Goal: Task Accomplishment & Management: Manage account settings

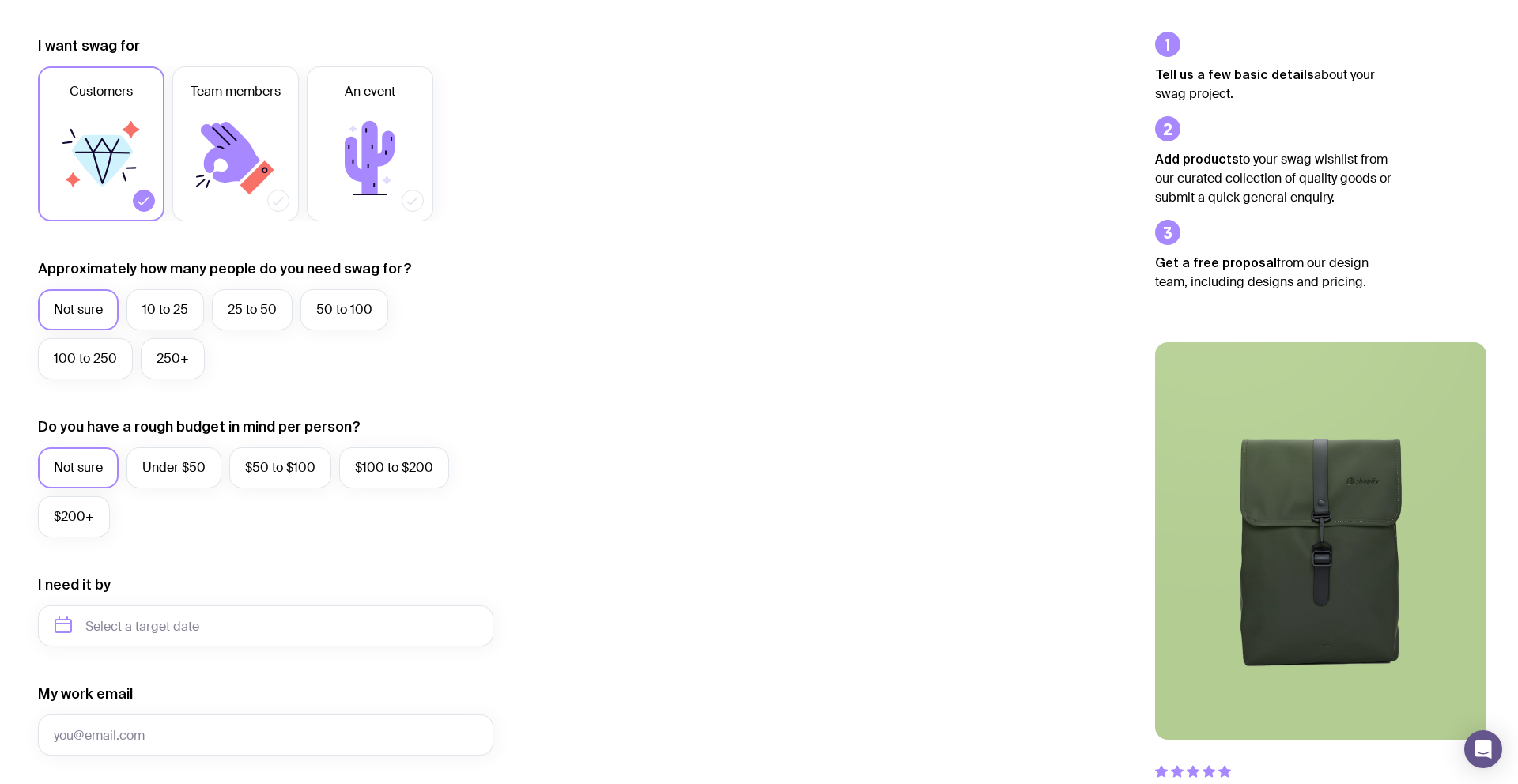
scroll to position [559, 0]
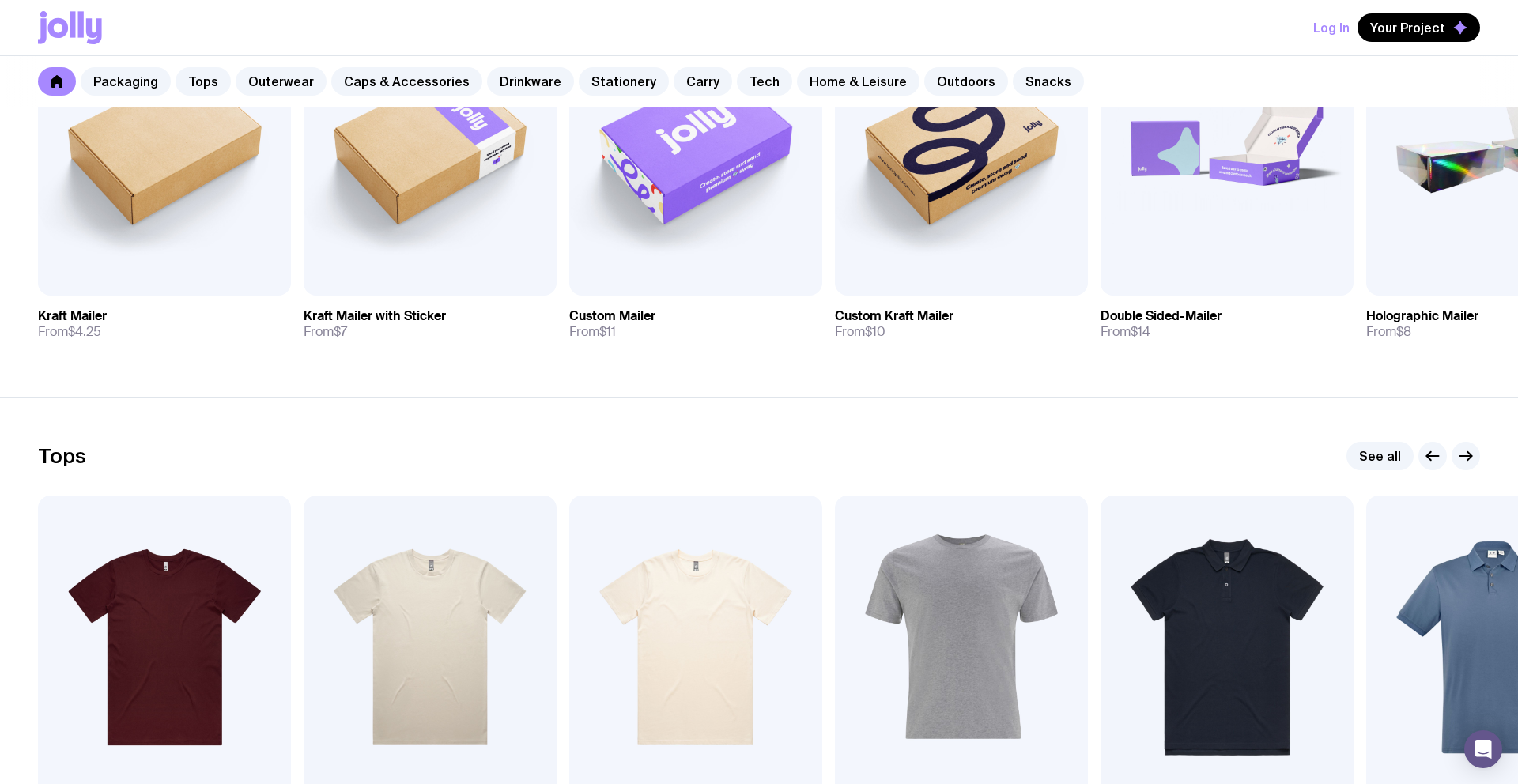
scroll to position [463, 0]
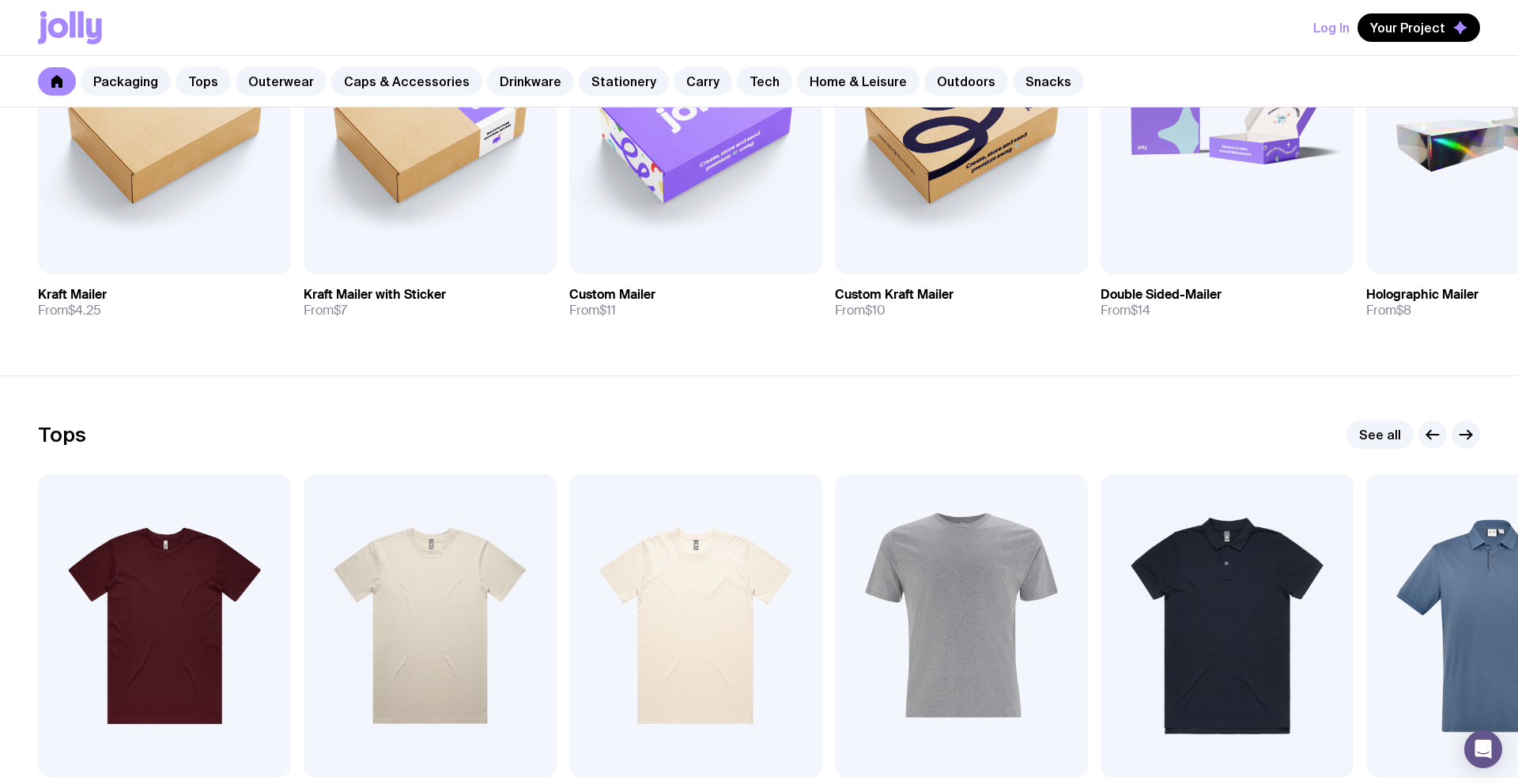
click at [1243, 43] on div "Log In Your Project" at bounding box center [759, 27] width 1442 height 56
click at [1318, 22] on button "Log In" at bounding box center [1331, 27] width 36 height 28
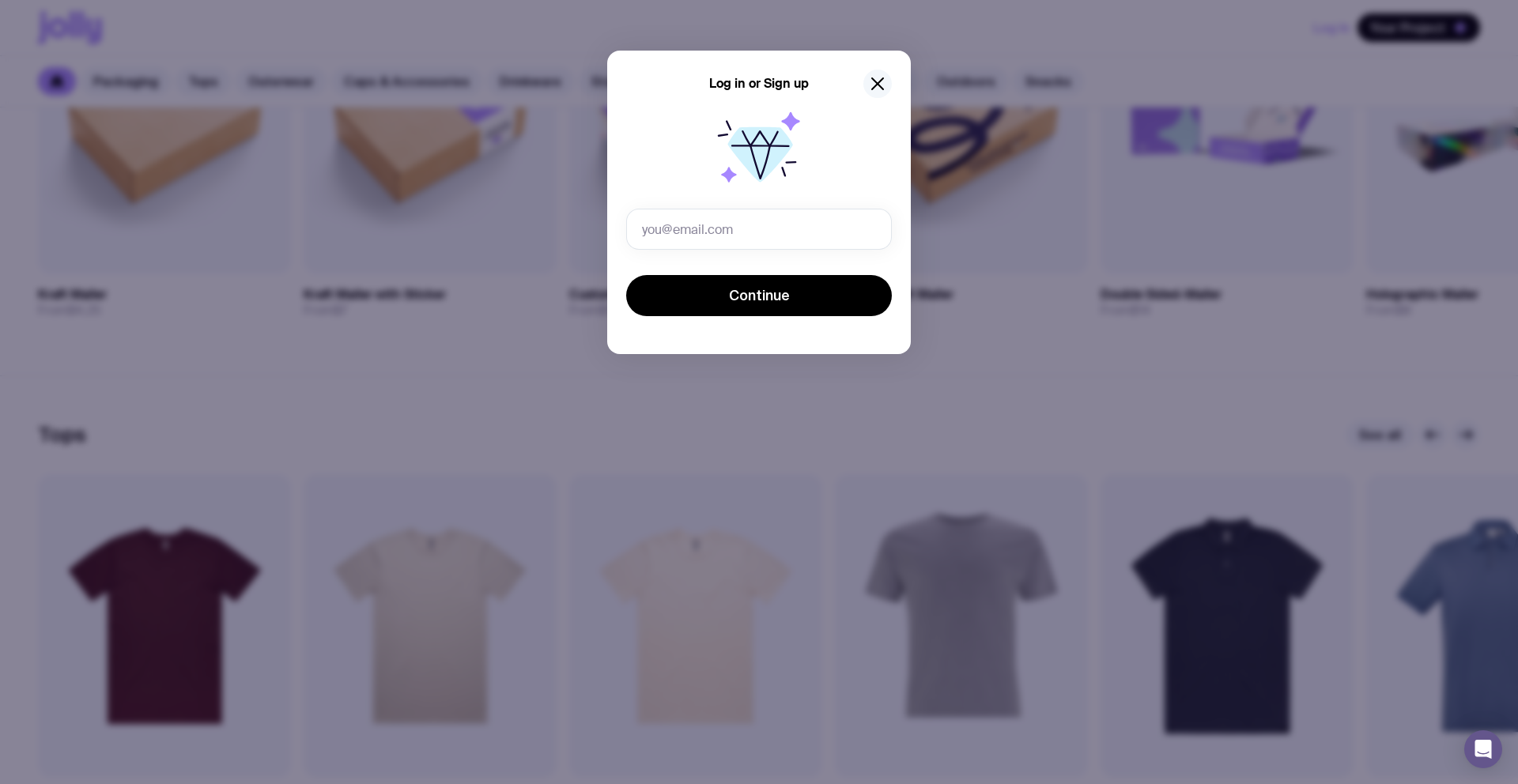
click at [880, 89] on icon "button" at bounding box center [877, 83] width 19 height 19
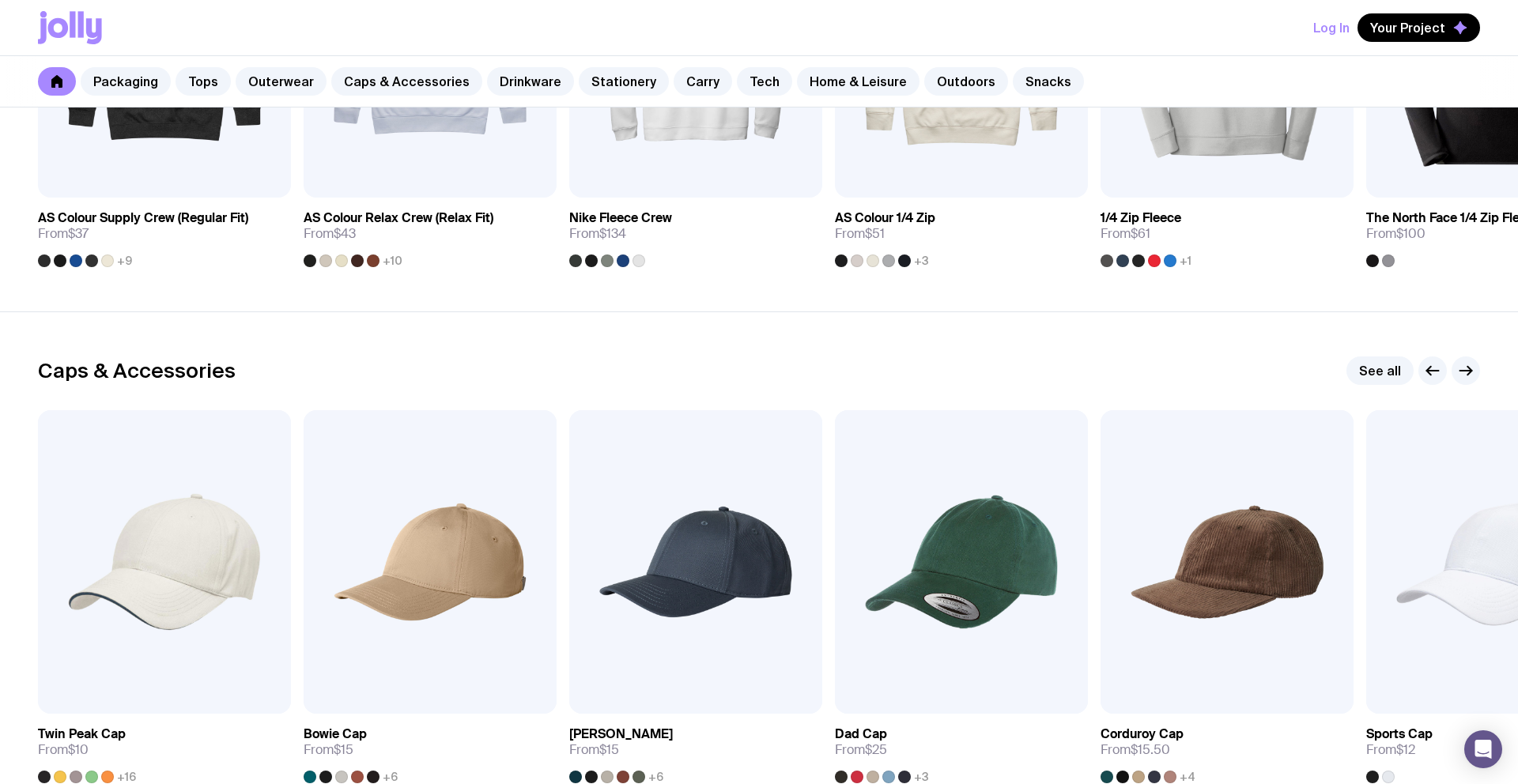
scroll to position [0, 0]
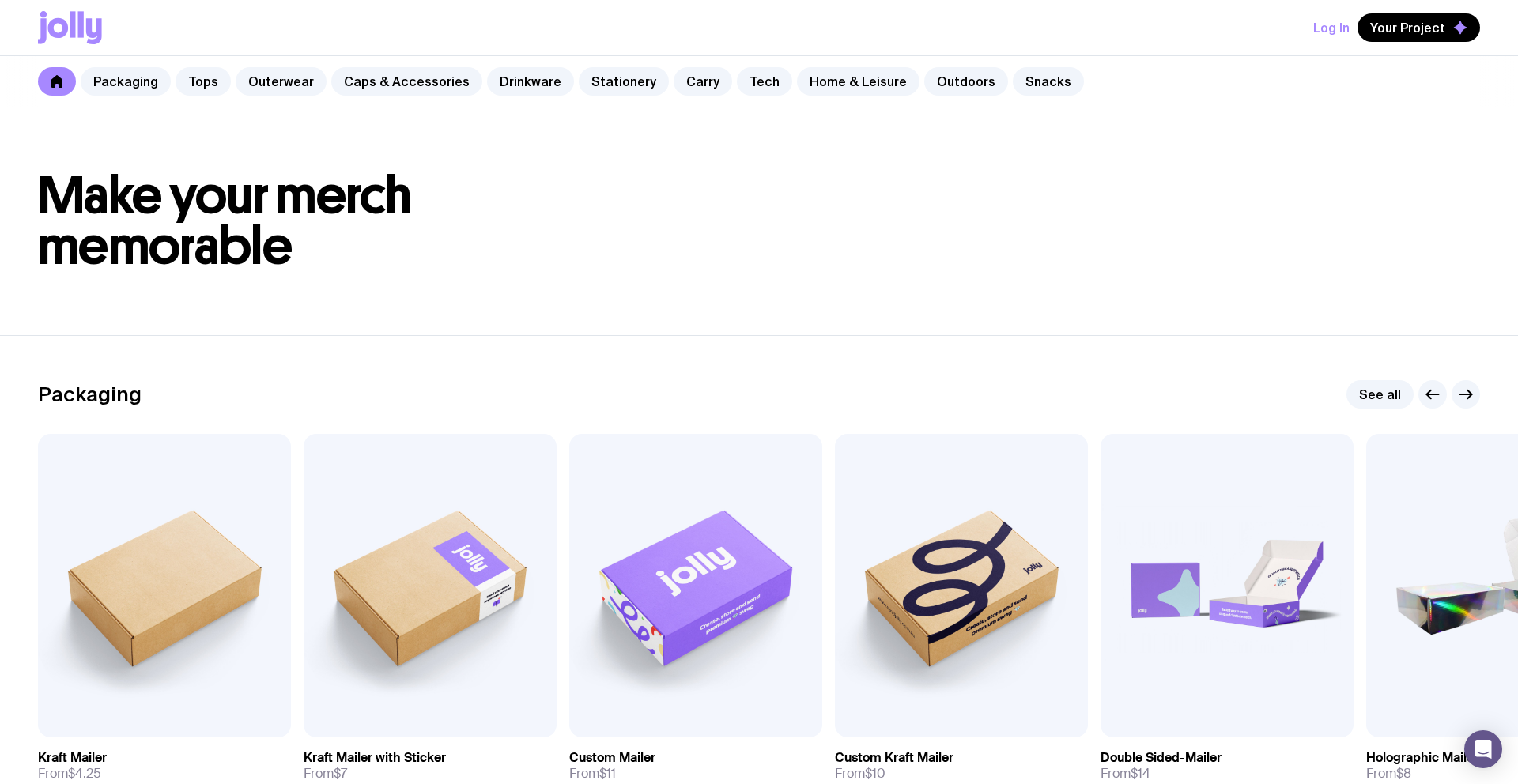
click at [1317, 26] on button "Log In" at bounding box center [1331, 27] width 36 height 28
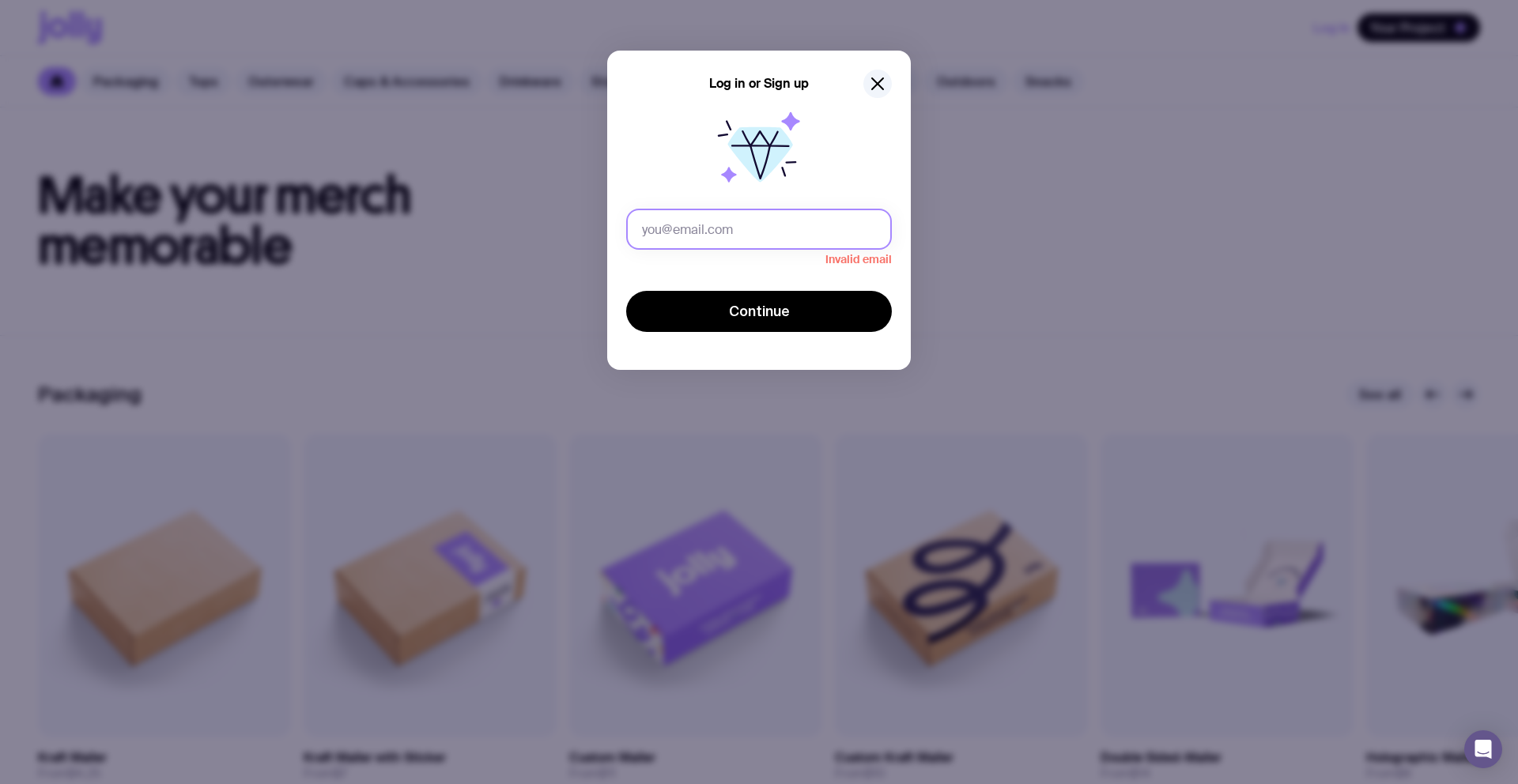
paste input "[EMAIL_ADDRESS][DOMAIN_NAME]"
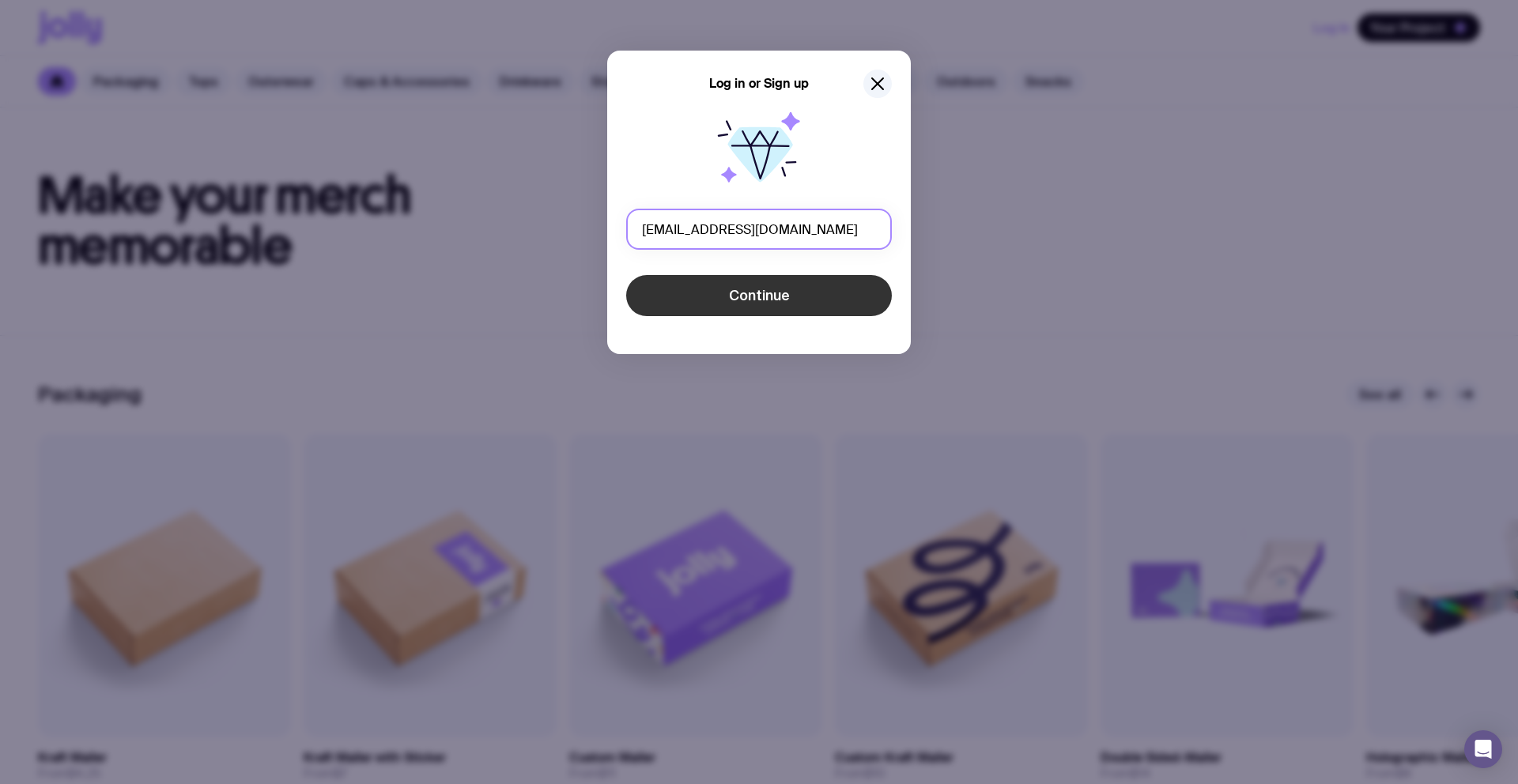
type input "[EMAIL_ADDRESS][DOMAIN_NAME]"
click at [760, 304] on span "Continue" at bounding box center [759, 295] width 61 height 19
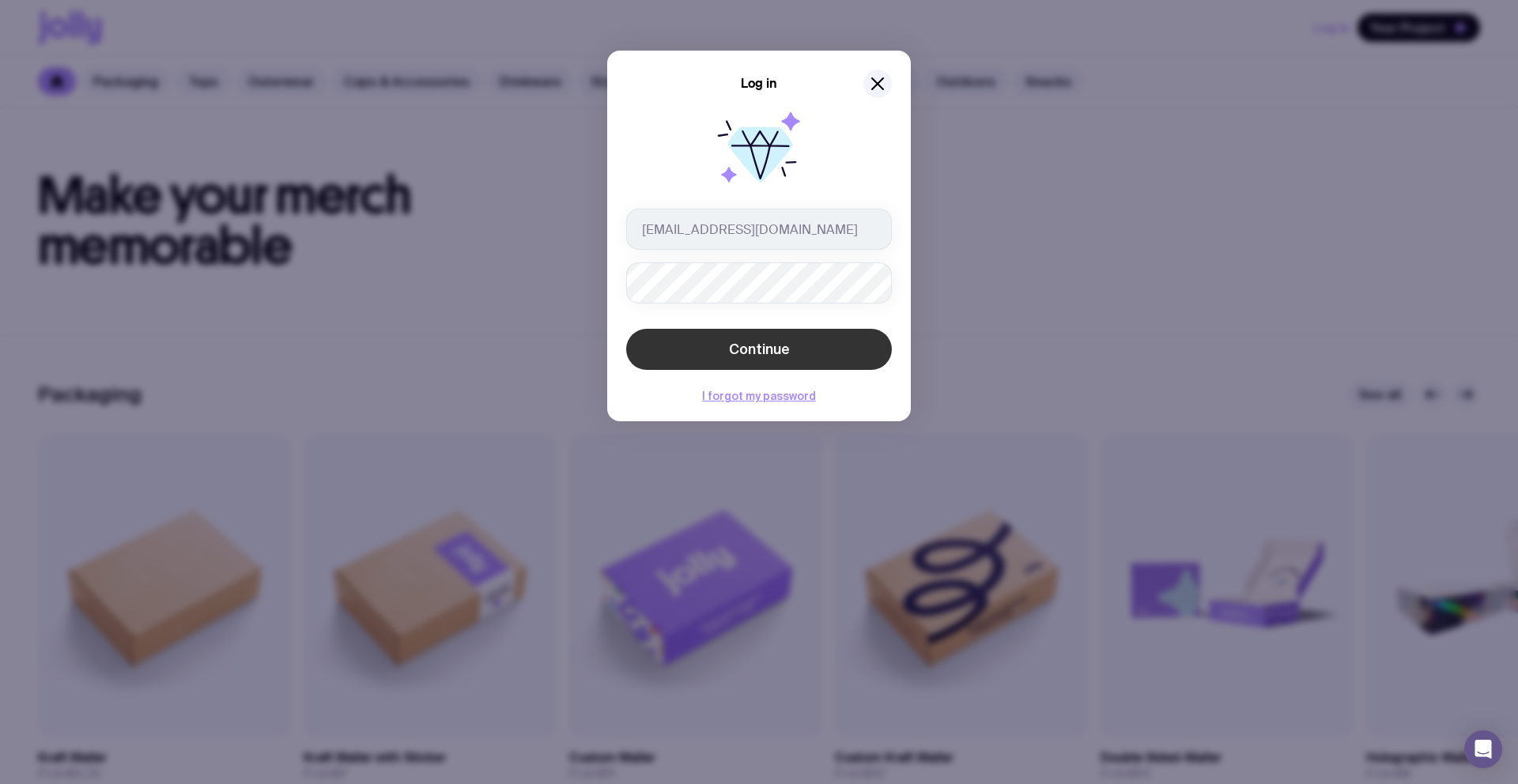
click at [763, 344] on span "Continue" at bounding box center [759, 349] width 61 height 19
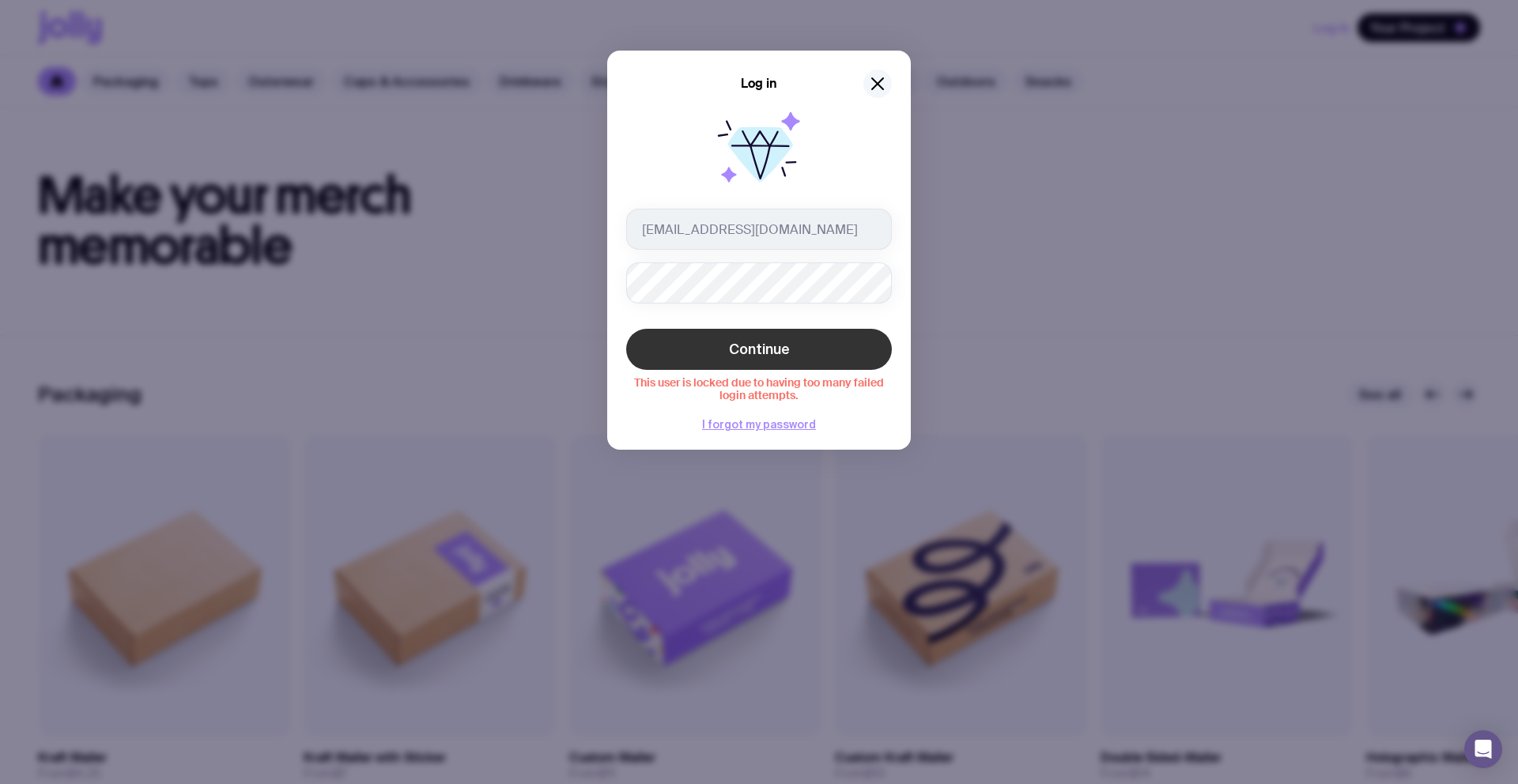
click at [883, 84] on icon "button" at bounding box center [877, 83] width 19 height 19
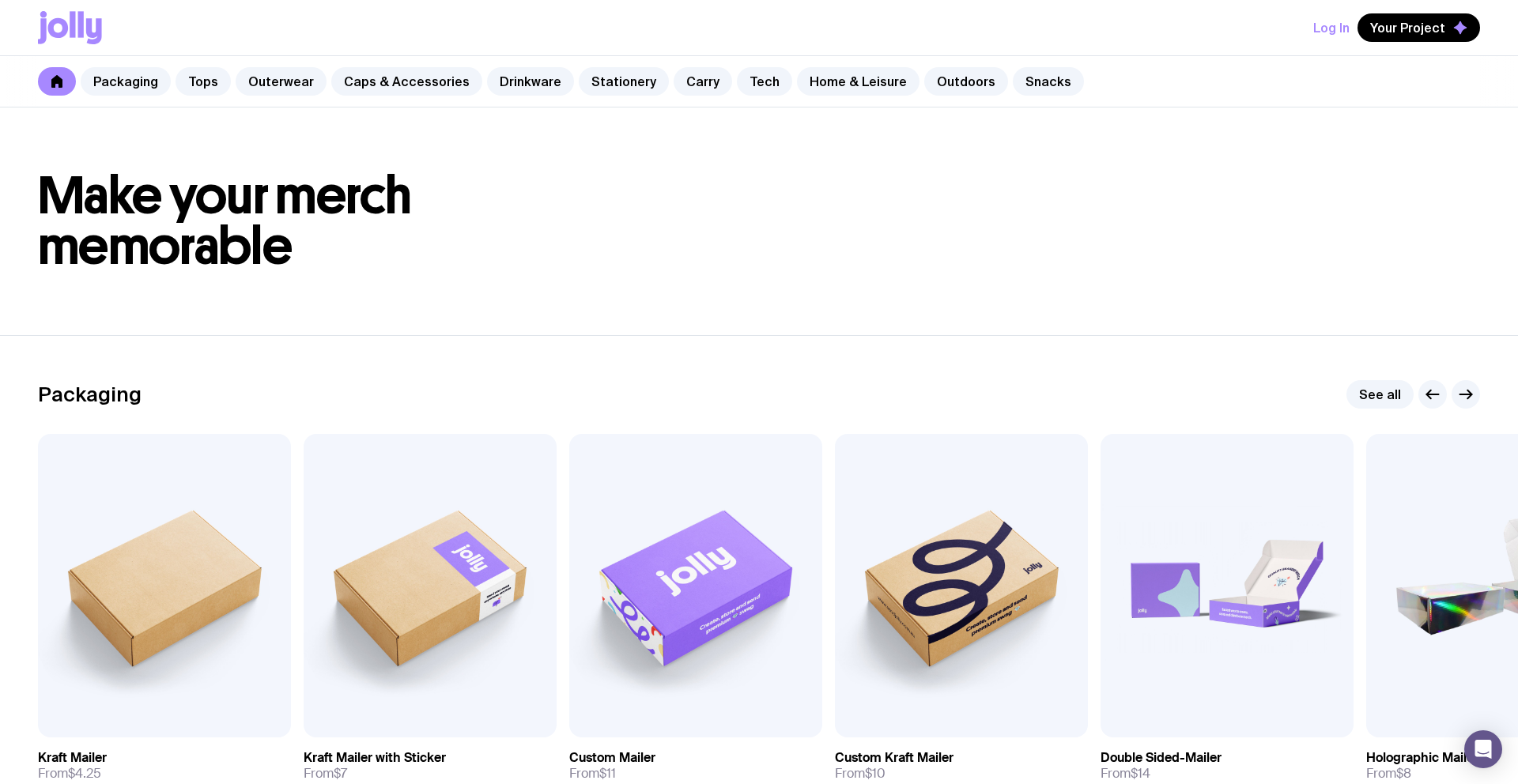
click at [1339, 22] on button "Log In" at bounding box center [1331, 27] width 36 height 28
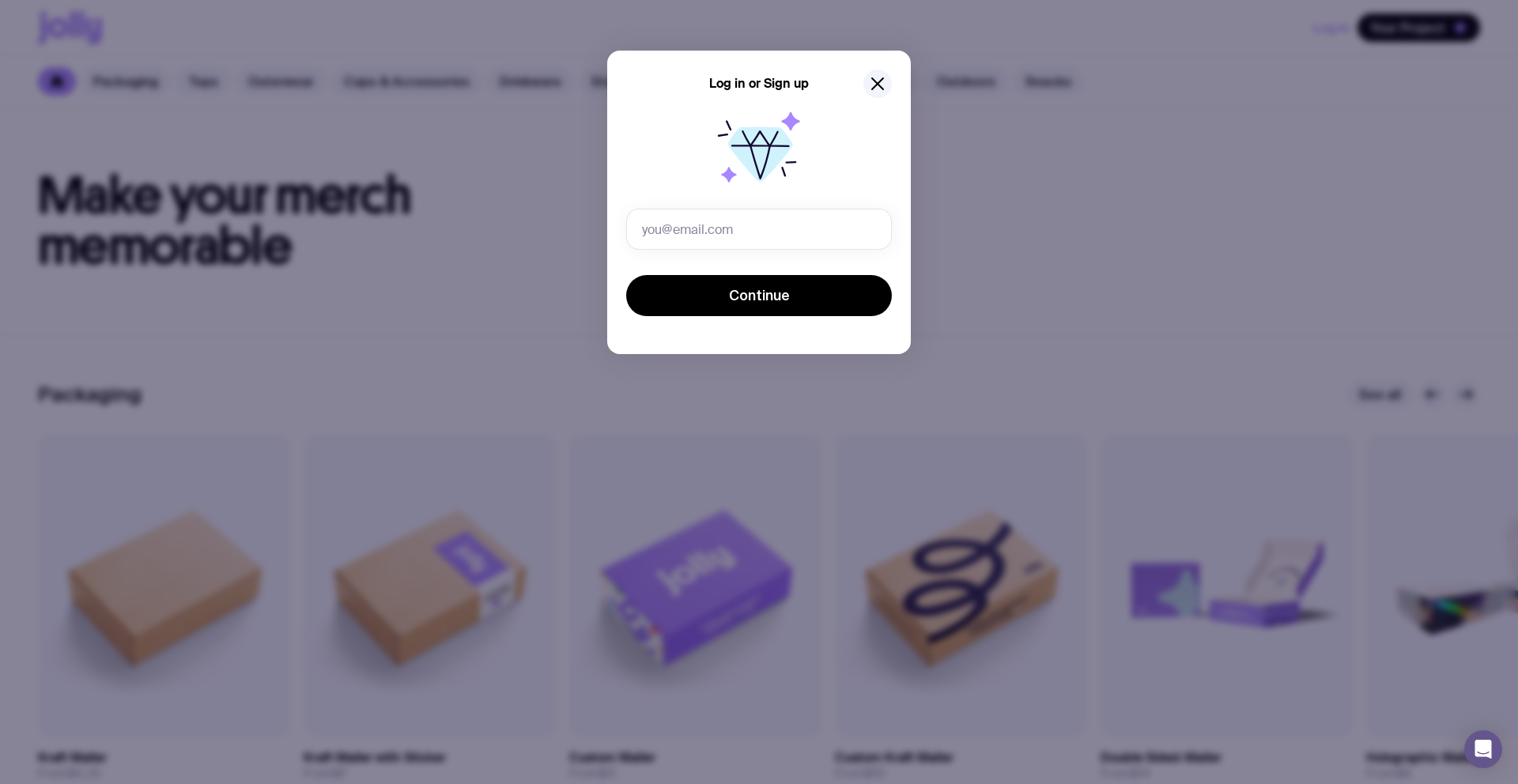
type input "[EMAIL_ADDRESS][DOMAIN_NAME]"
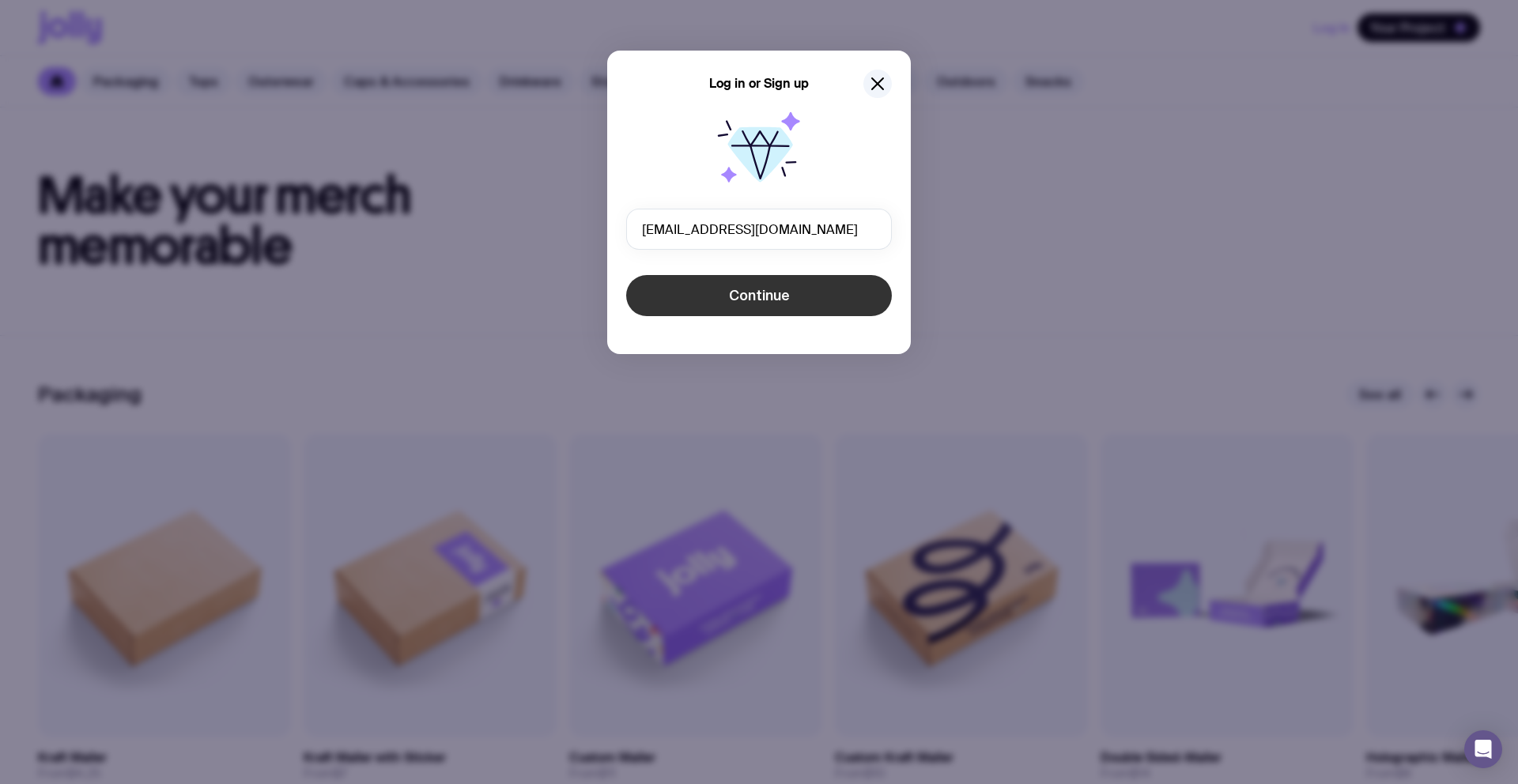
click at [761, 286] on span "Continue" at bounding box center [759, 295] width 61 height 19
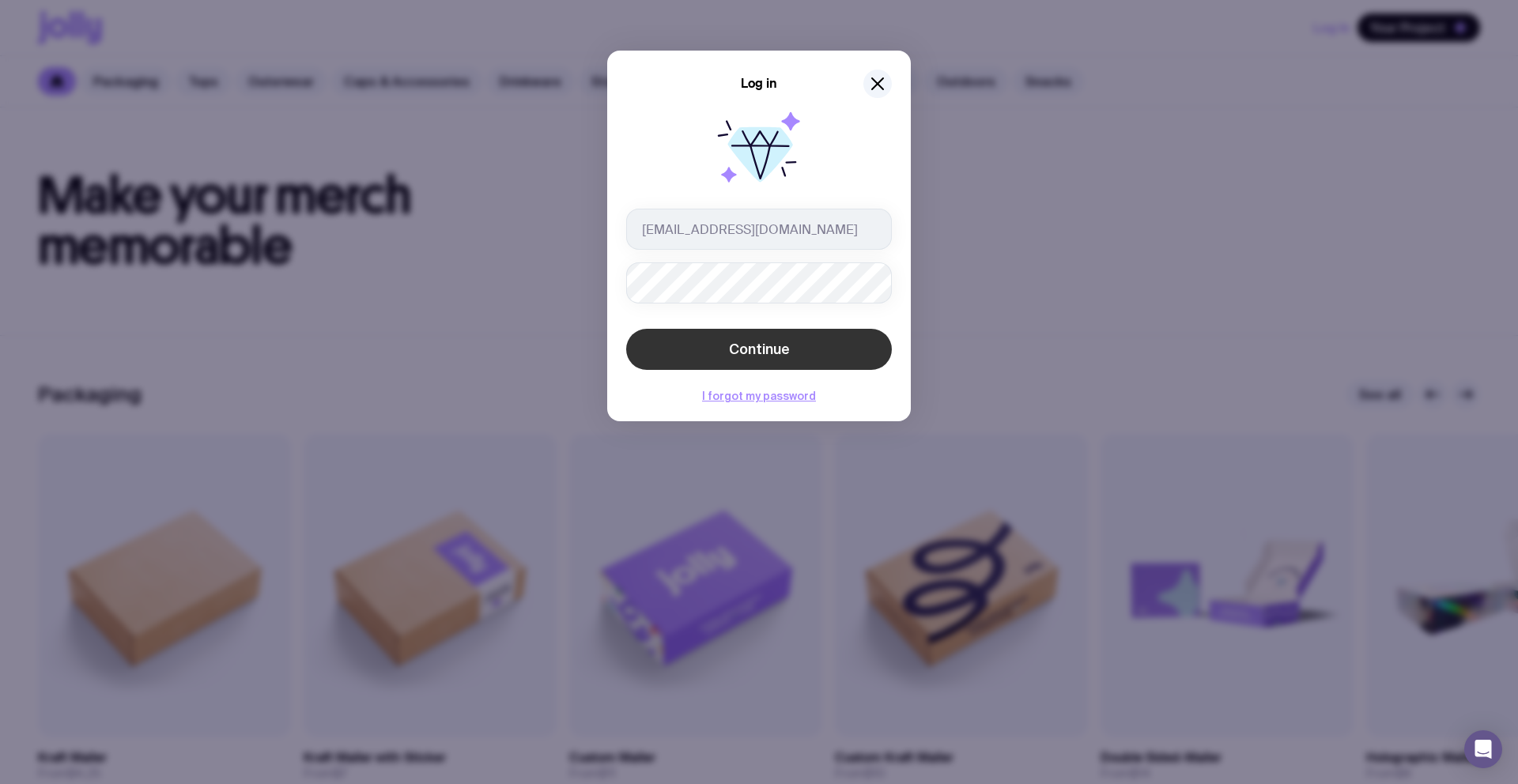
click at [747, 341] on span "Continue" at bounding box center [759, 349] width 61 height 19
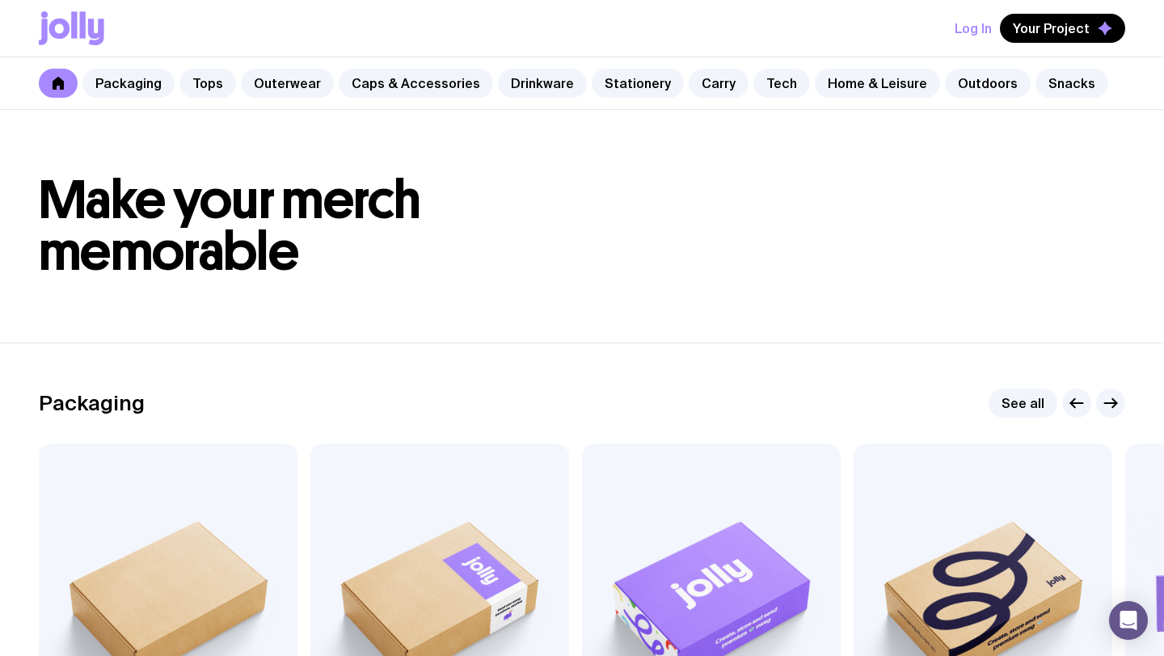
click at [961, 24] on button "Log In" at bounding box center [973, 28] width 37 height 29
